Goal: Find specific page/section: Find specific page/section

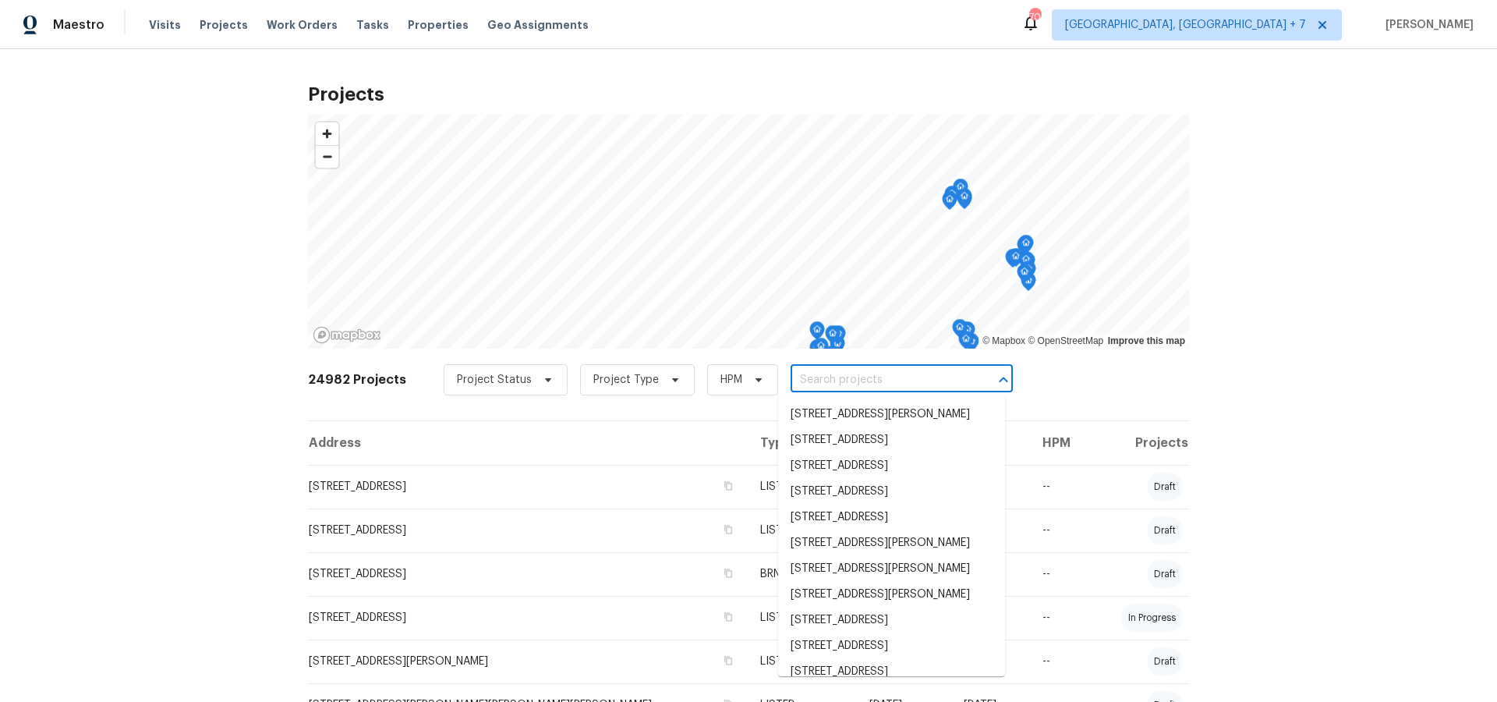
click at [833, 384] on input "text" at bounding box center [880, 380] width 179 height 24
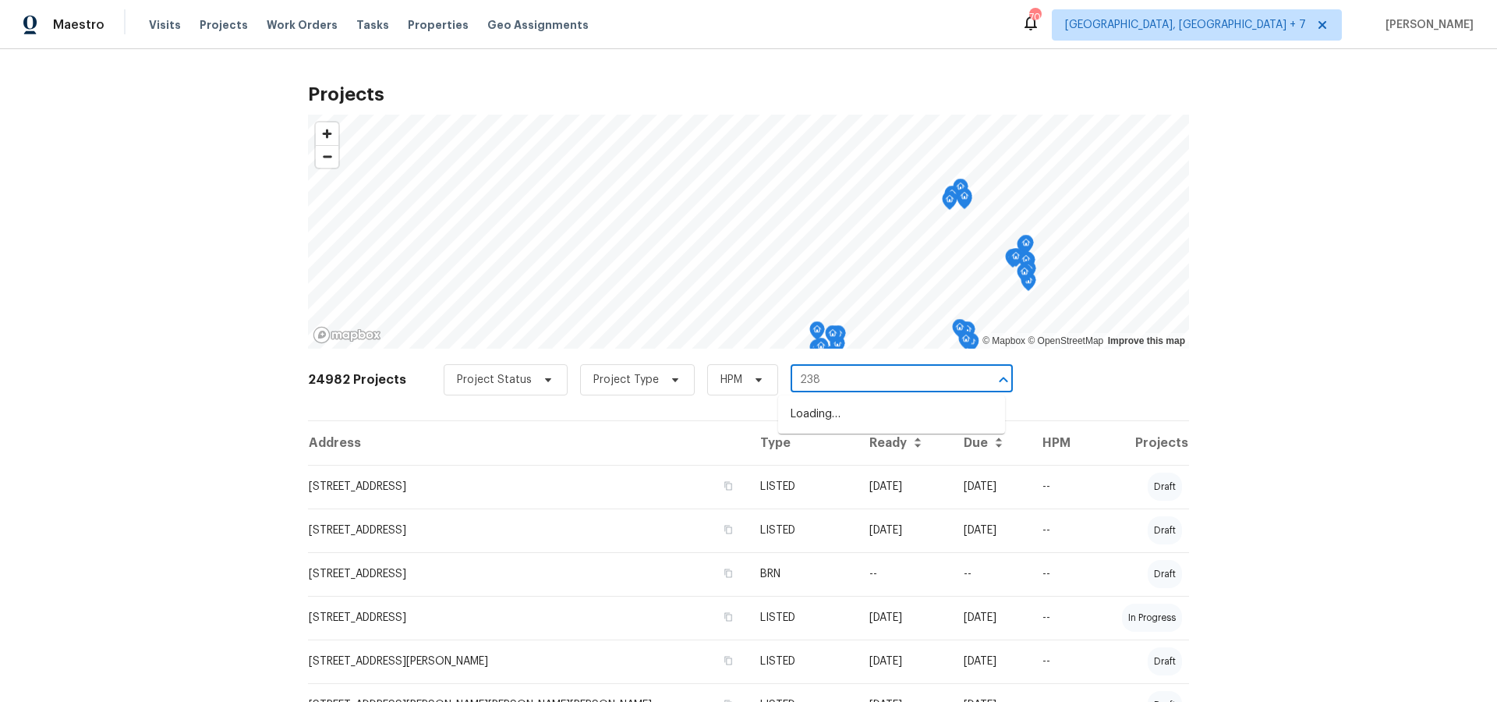
type input "2381"
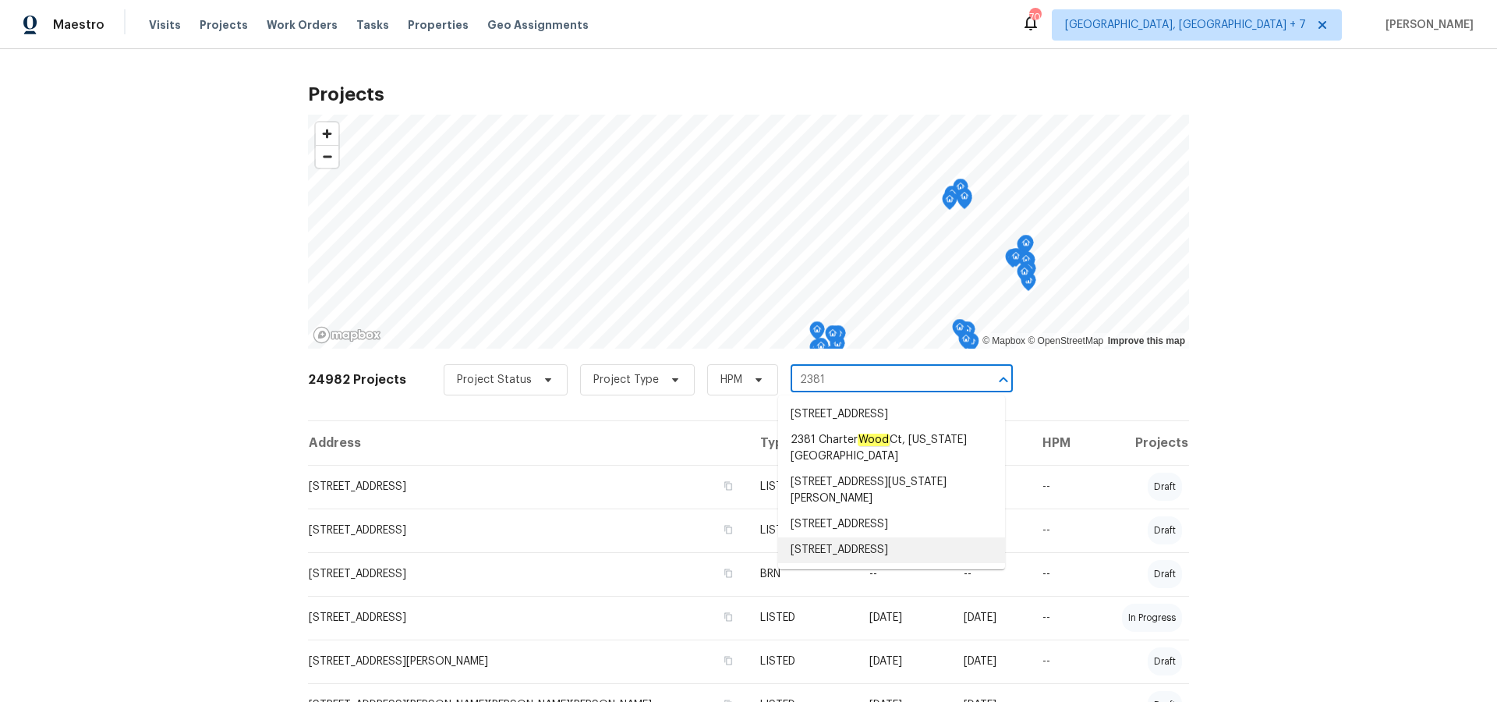
click at [841, 557] on li "[STREET_ADDRESS]" at bounding box center [891, 550] width 227 height 26
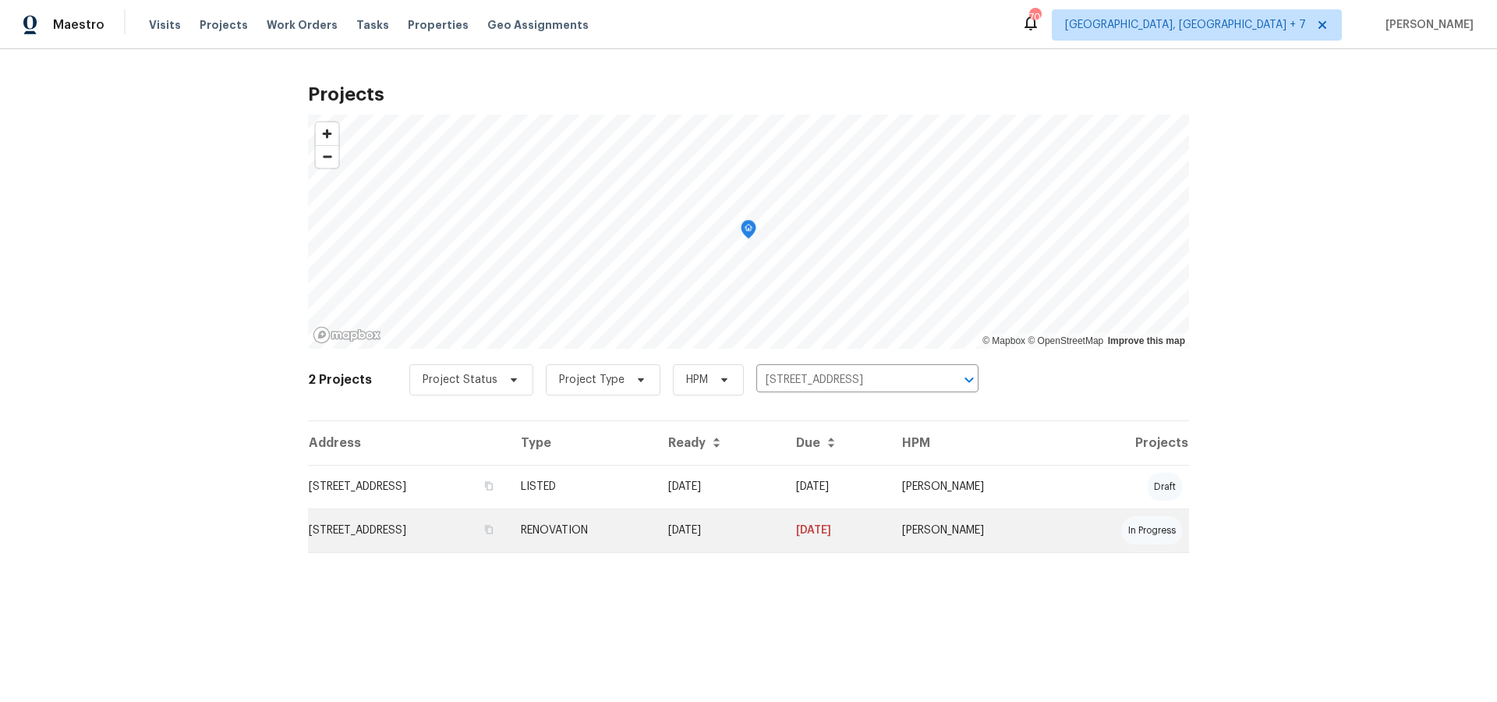
click at [490, 524] on td "[STREET_ADDRESS]" at bounding box center [408, 530] width 200 height 44
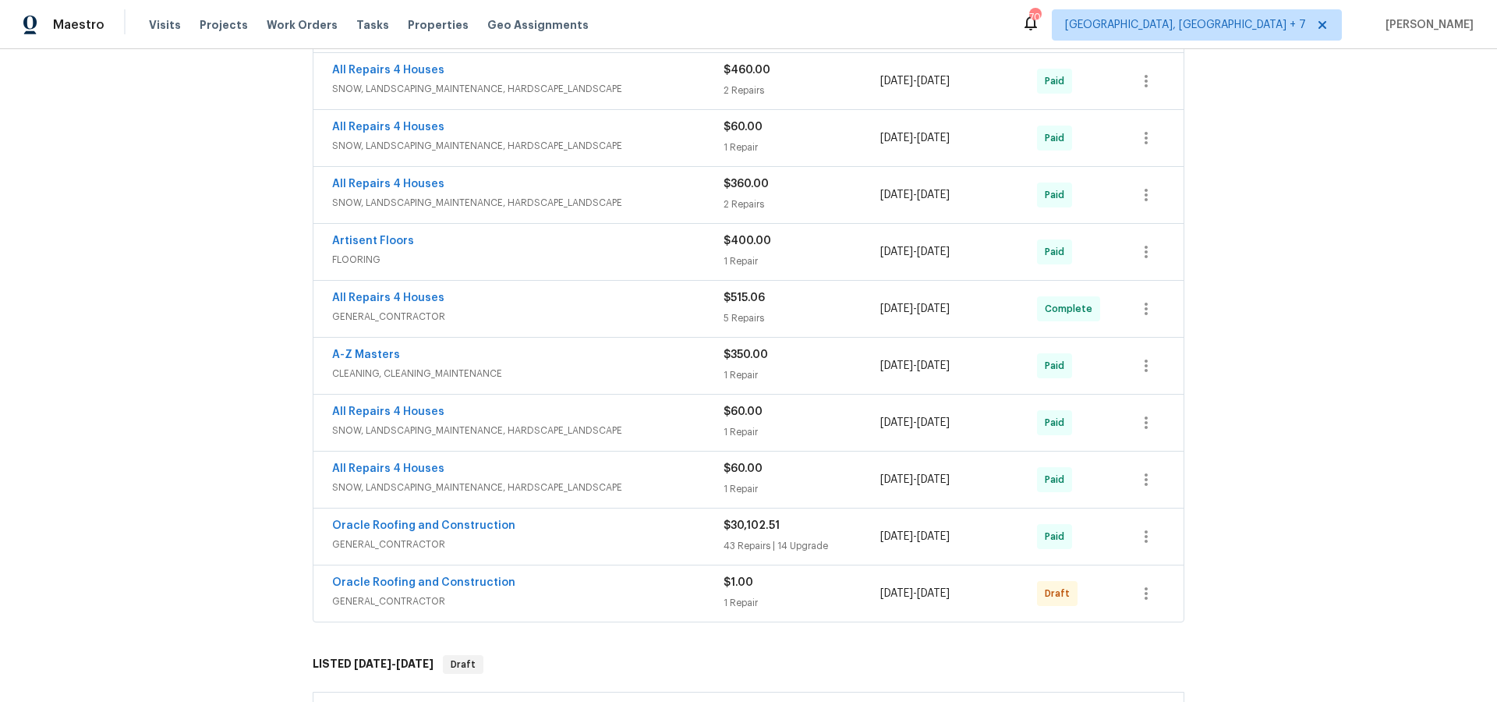
scroll to position [653, 0]
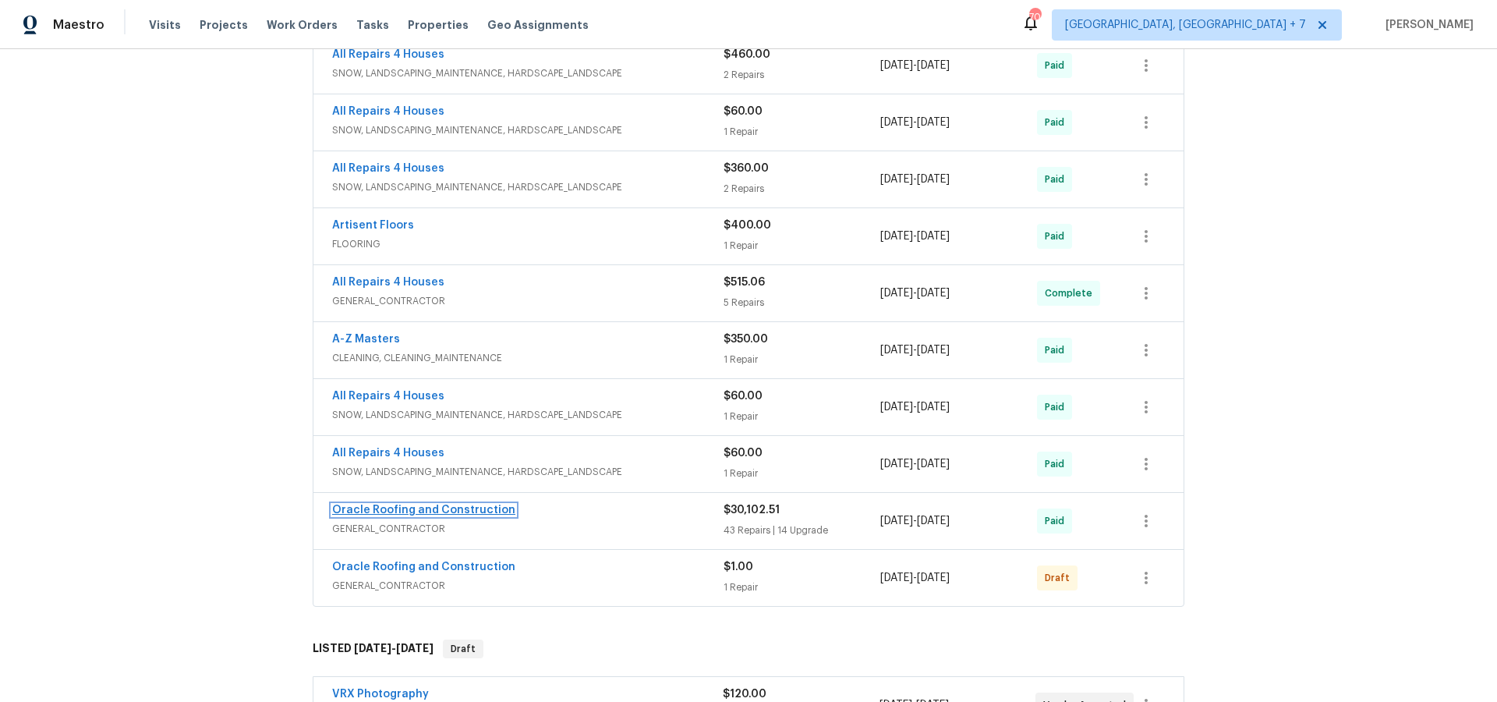
click at [436, 510] on link "Oracle Roofing and Construction" at bounding box center [423, 509] width 183 height 11
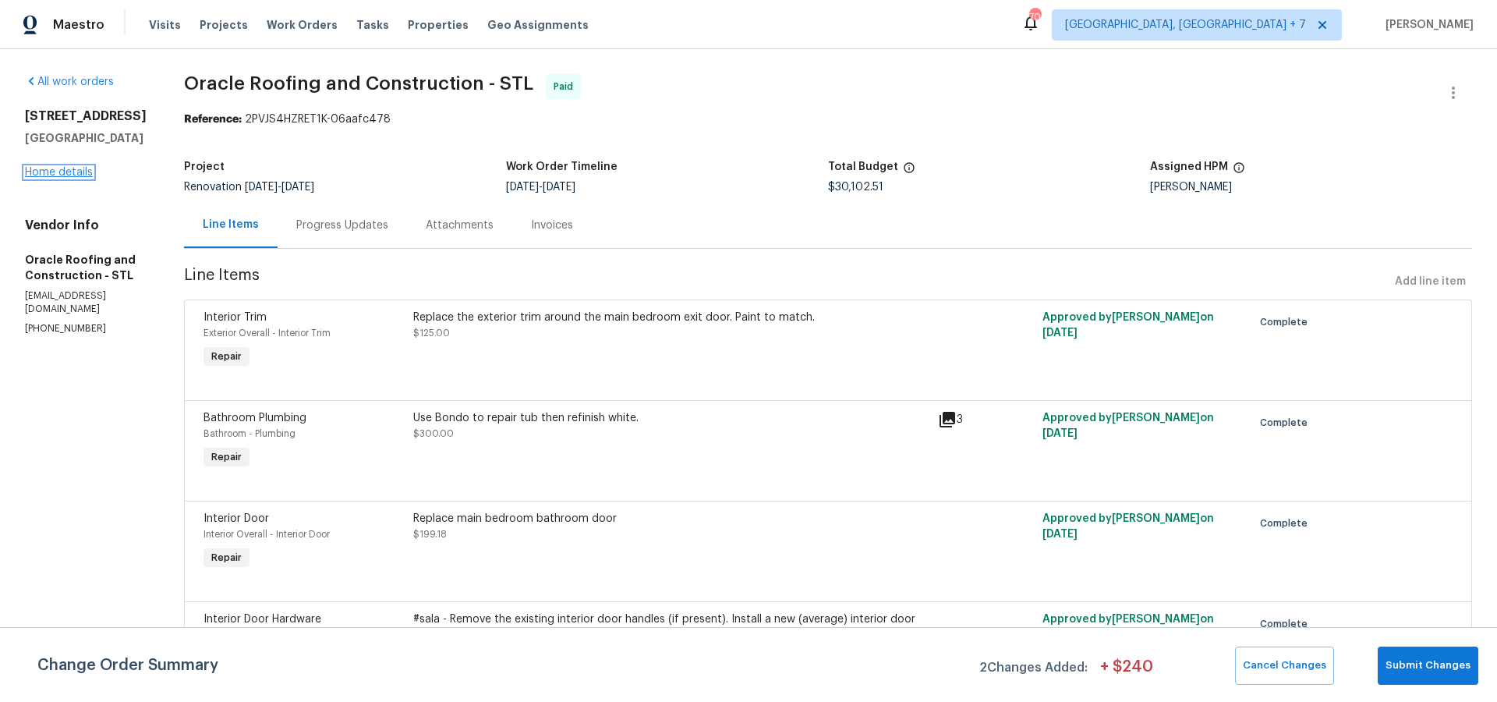
click at [73, 178] on link "Home details" at bounding box center [59, 172] width 68 height 11
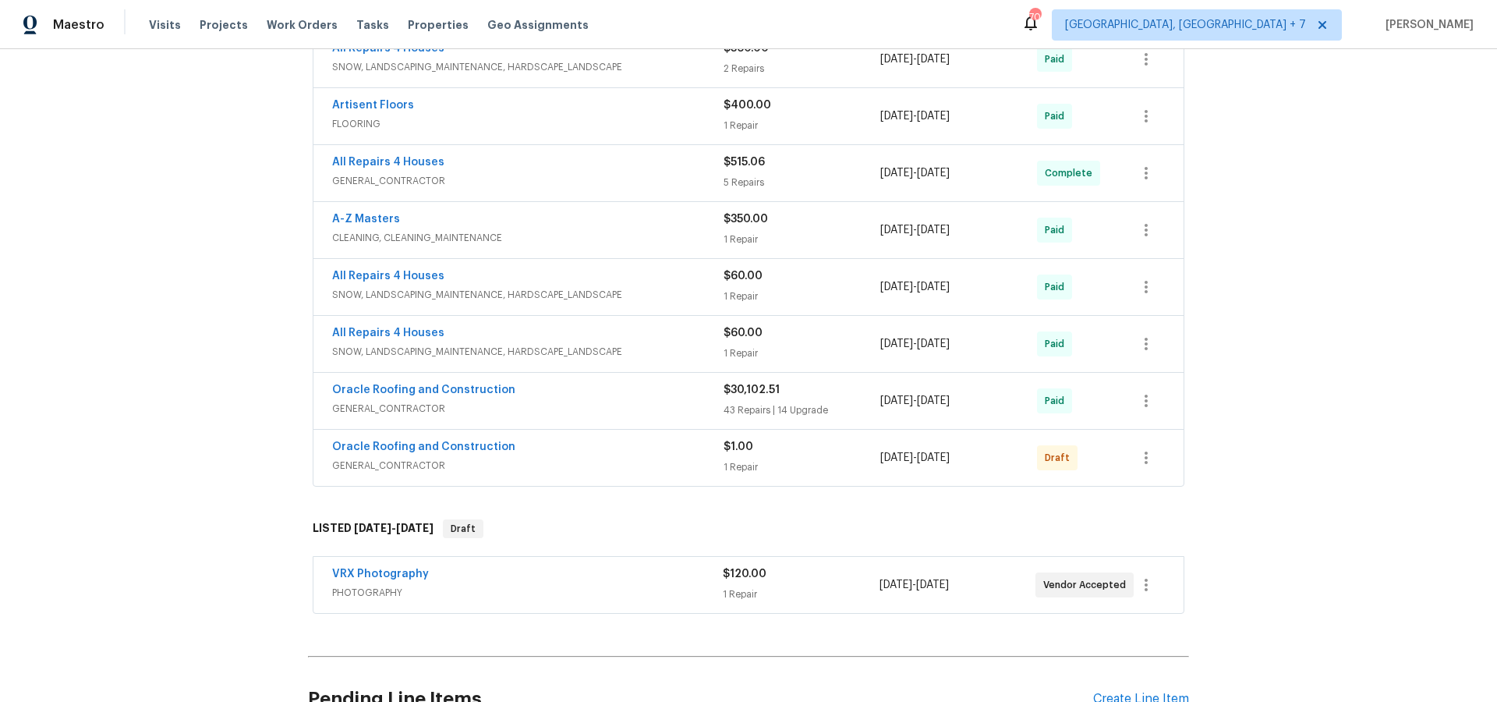
scroll to position [779, 0]
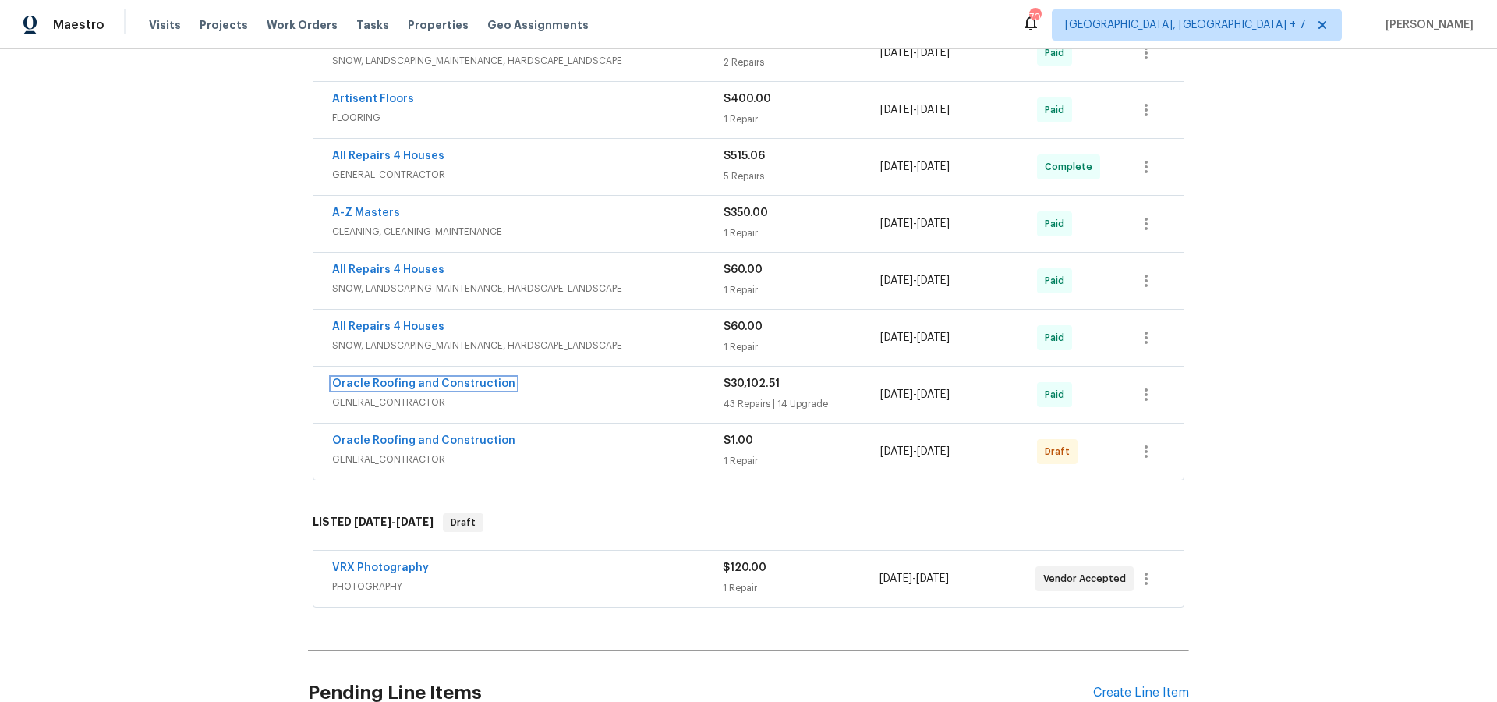
click at [447, 384] on link "Oracle Roofing and Construction" at bounding box center [423, 383] width 183 height 11
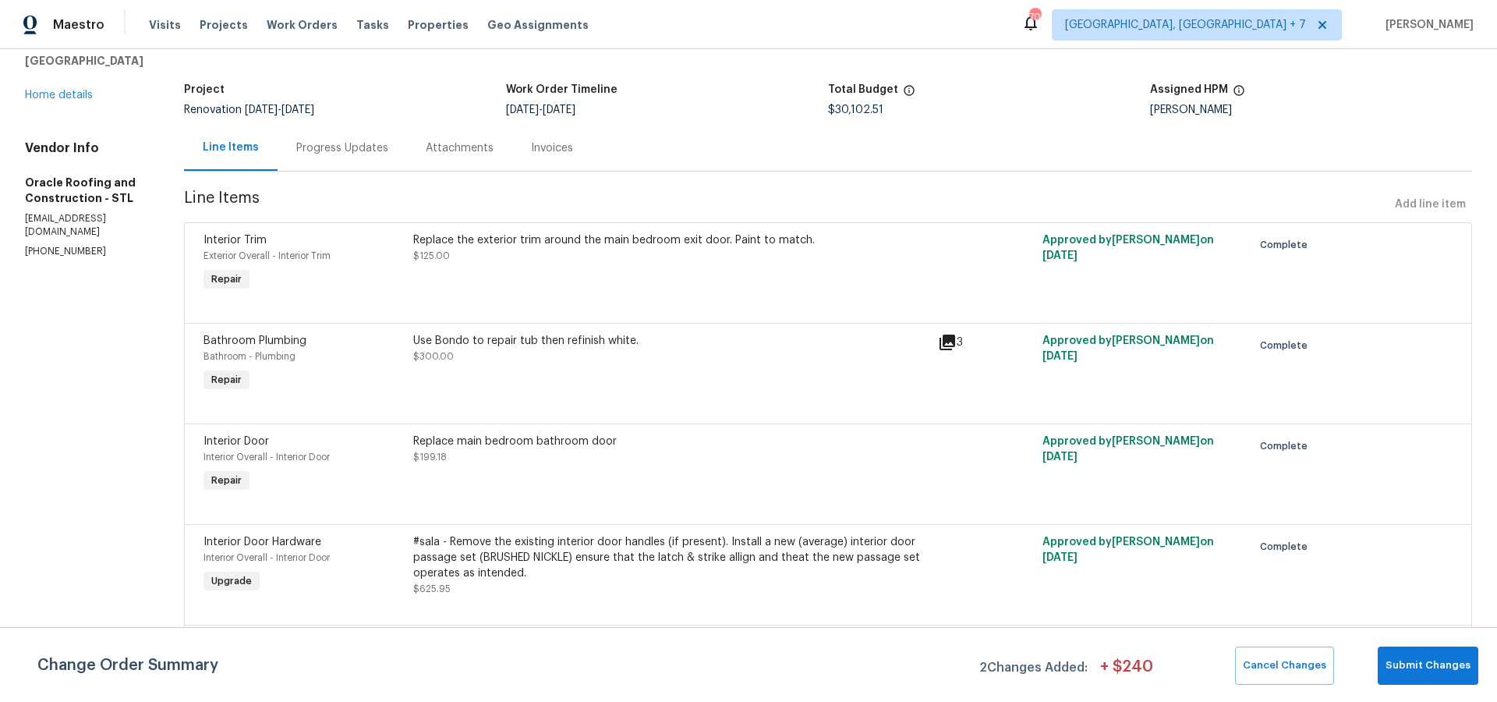
scroll to position [51, 0]
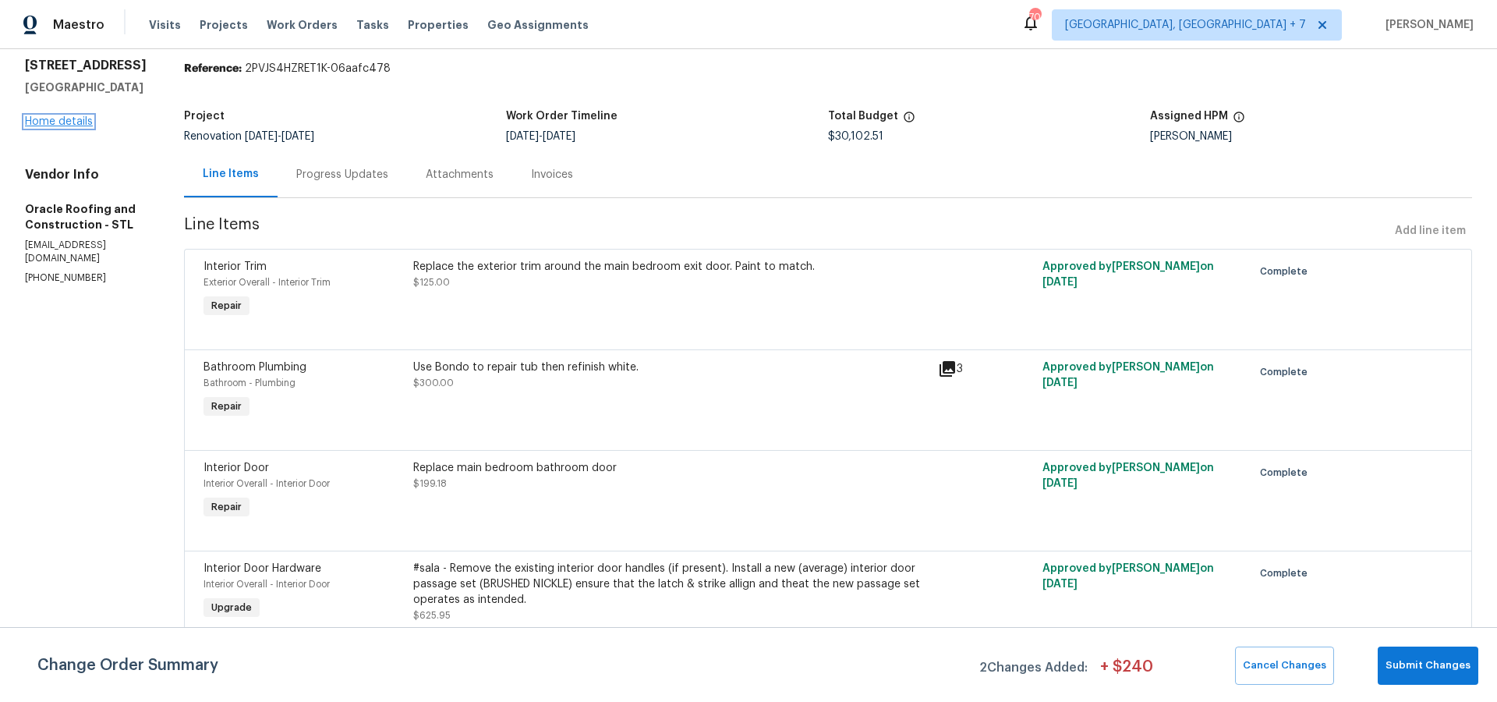
click at [63, 127] on link "Home details" at bounding box center [59, 121] width 68 height 11
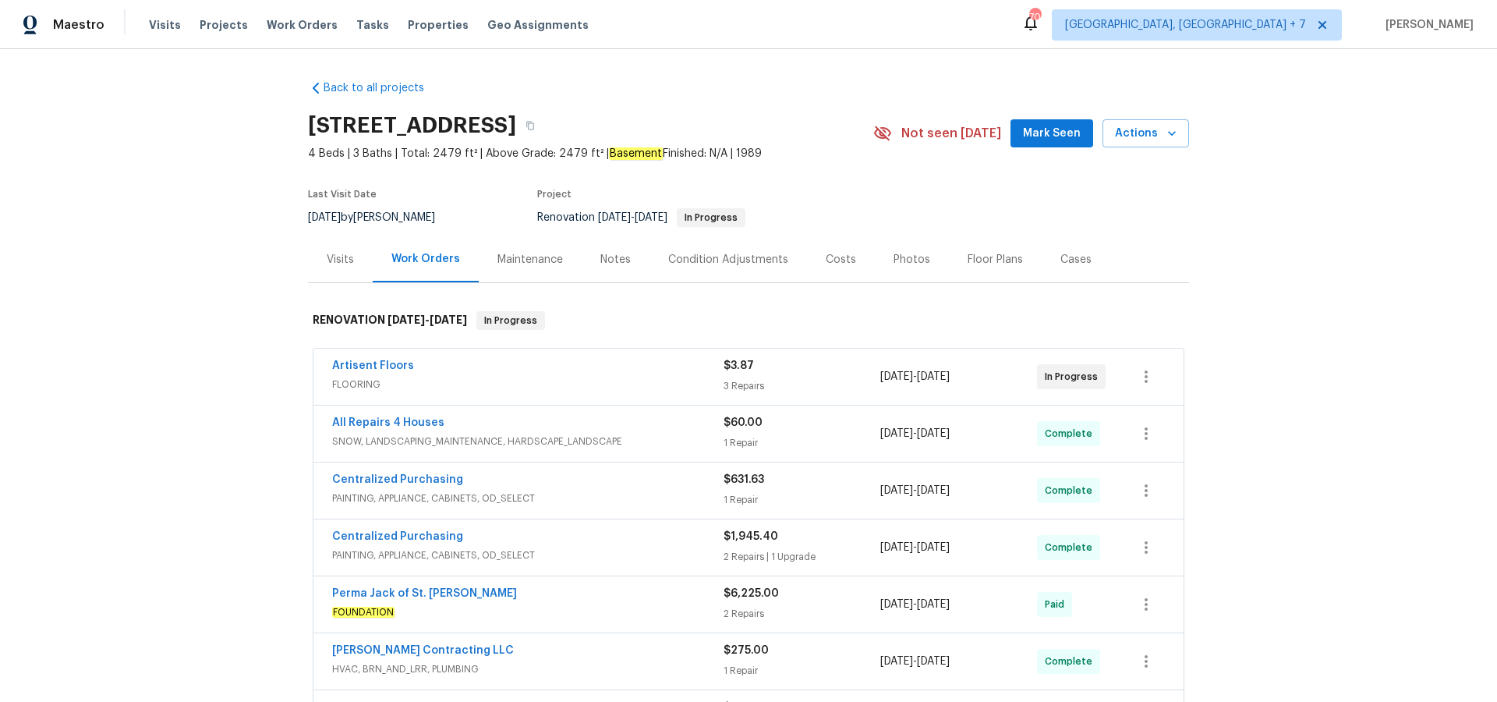
click at [837, 257] on div "Costs" at bounding box center [841, 260] width 30 height 16
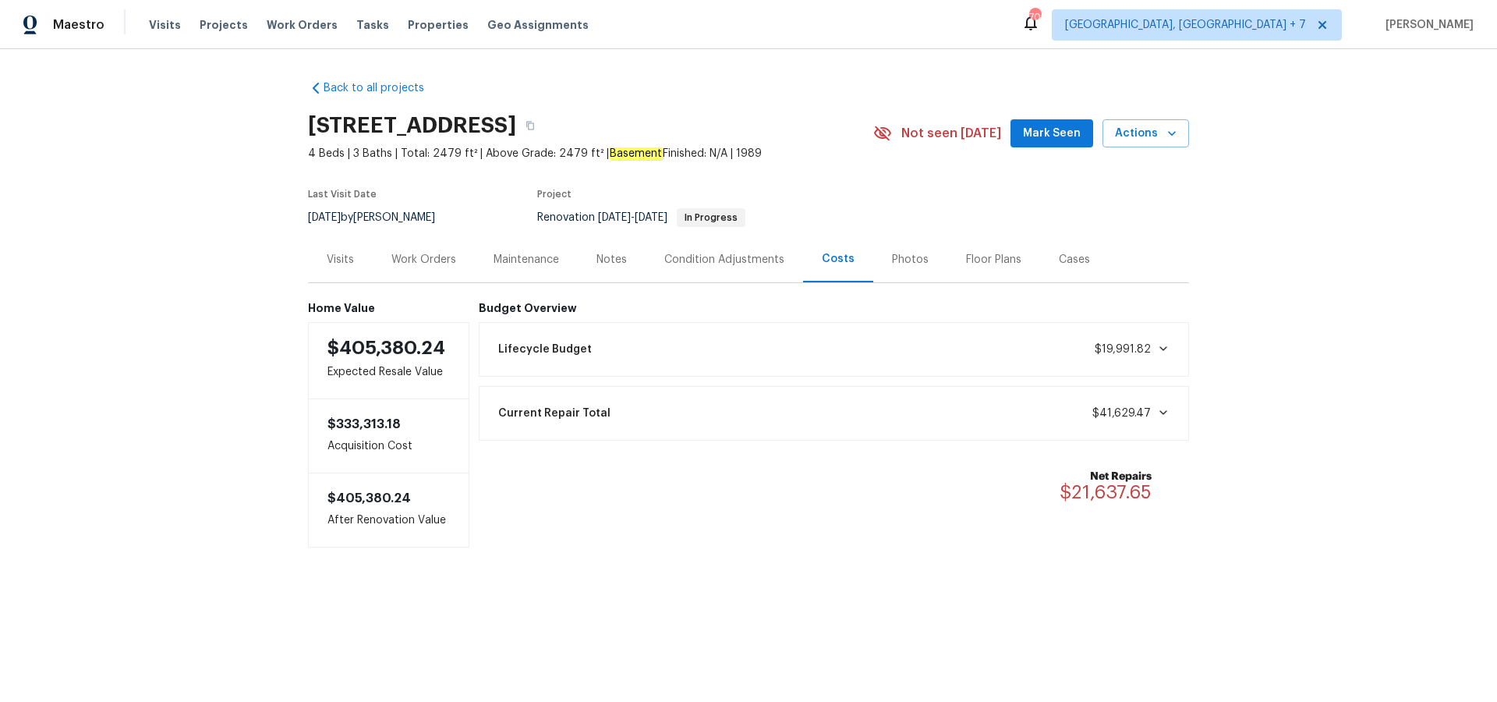
drag, startPoint x: 599, startPoint y: 260, endPoint x: 622, endPoint y: 278, distance: 29.0
click at [599, 260] on div "Notes" at bounding box center [611, 260] width 30 height 16
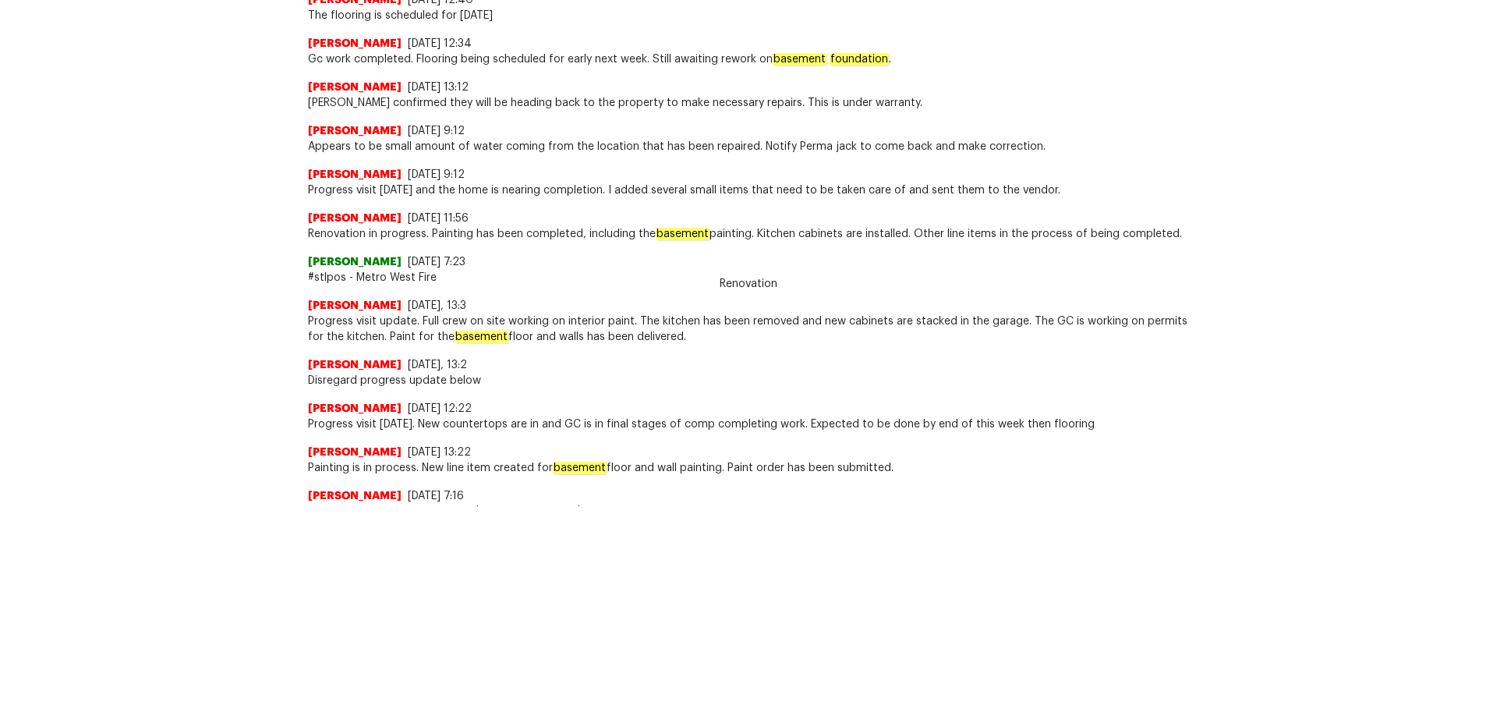
scroll to position [639, 0]
